Goal: Find specific page/section: Find specific page/section

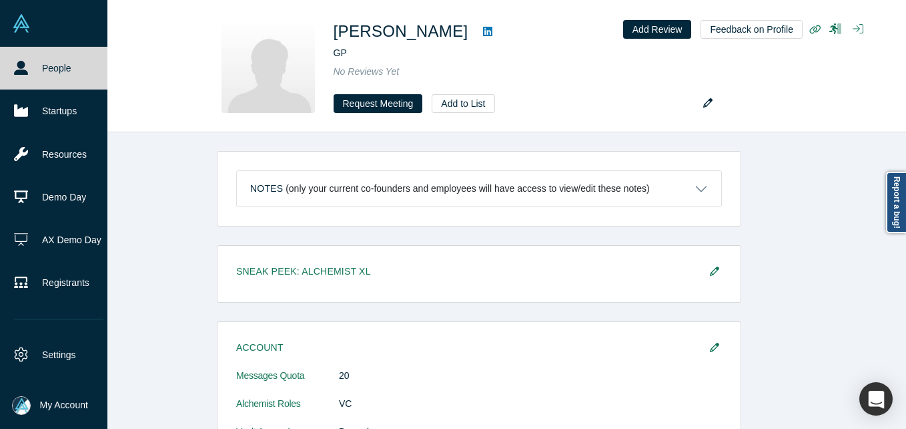
scroll to position [334, 0]
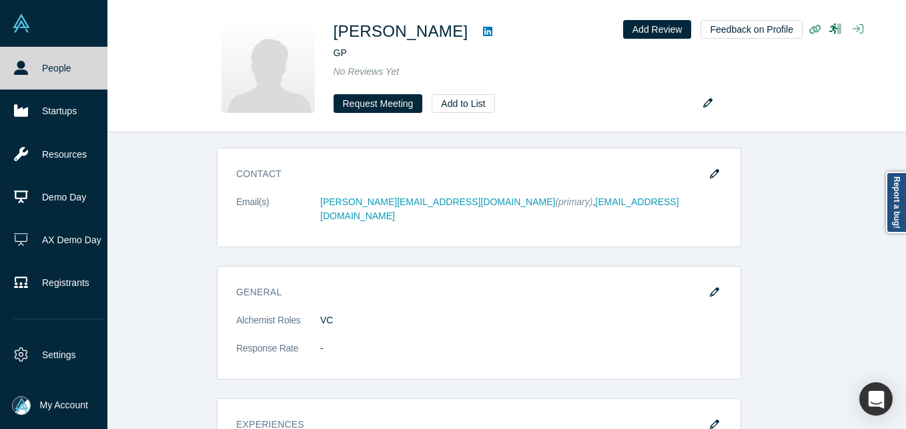
click at [26, 65] on icon at bounding box center [21, 68] width 14 height 14
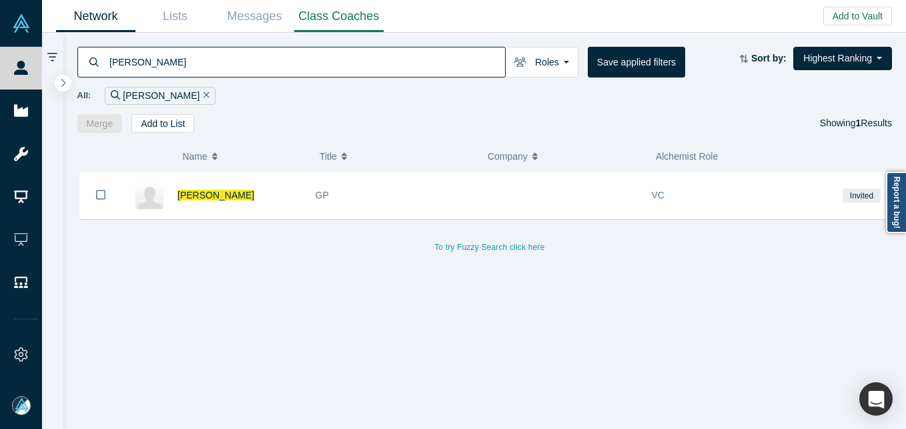
drag, startPoint x: 13, startPoint y: 68, endPoint x: 317, endPoint y: 6, distance: 310.6
click at [13, 68] on link "People" at bounding box center [26, 68] width 52 height 43
